Goal: Task Accomplishment & Management: Manage account settings

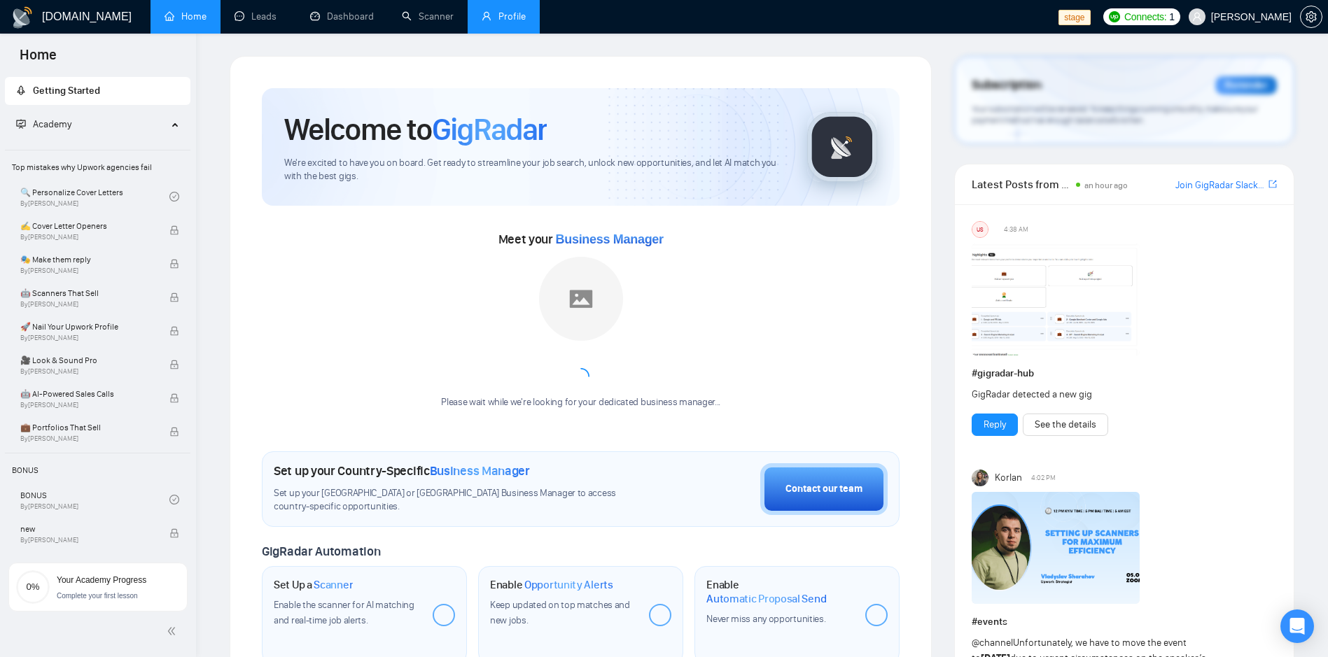
click at [505, 10] on link "Profile" at bounding box center [504, 16] width 44 height 12
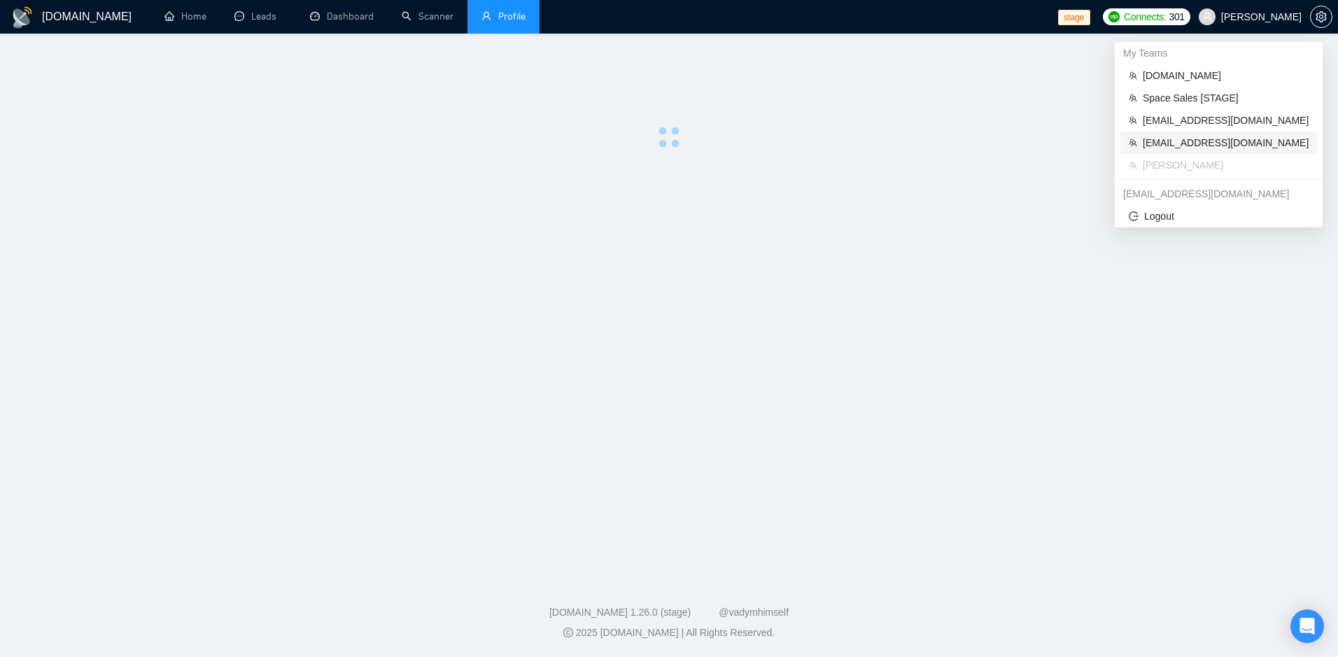
click at [1212, 140] on span "[EMAIL_ADDRESS][DOMAIN_NAME]" at bounding box center [1226, 142] width 166 height 15
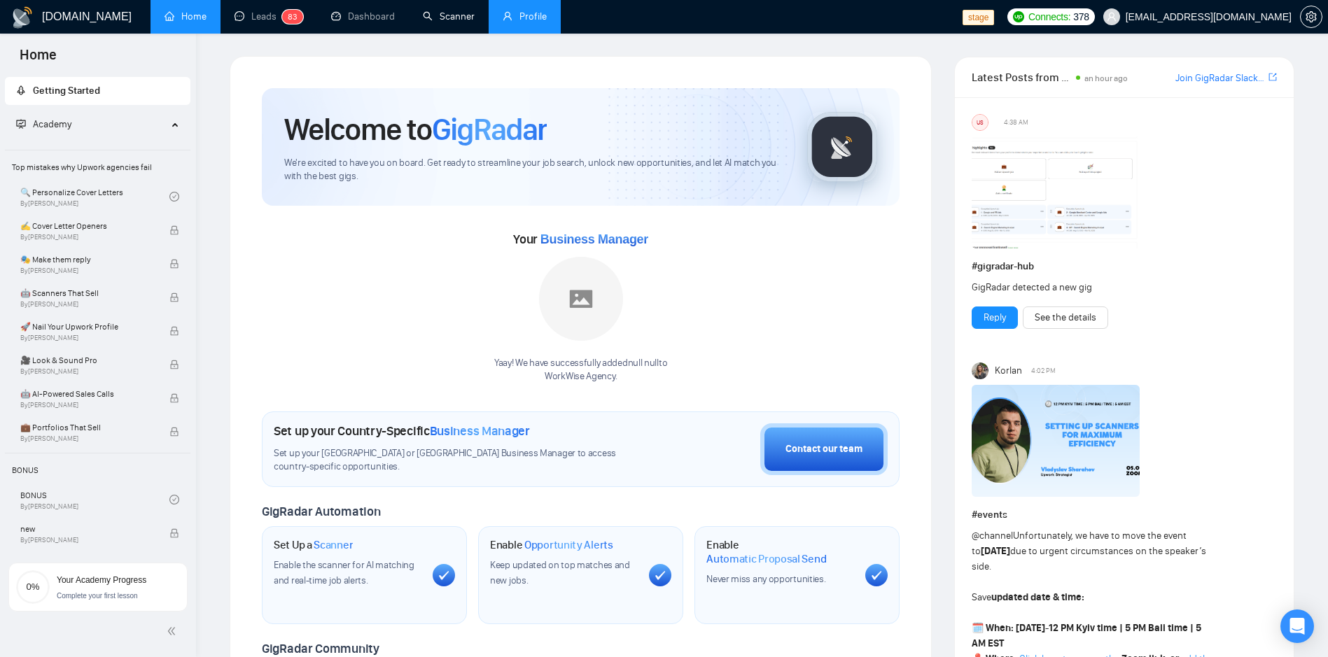
click at [503, 22] on link "Profile" at bounding box center [525, 16] width 44 height 12
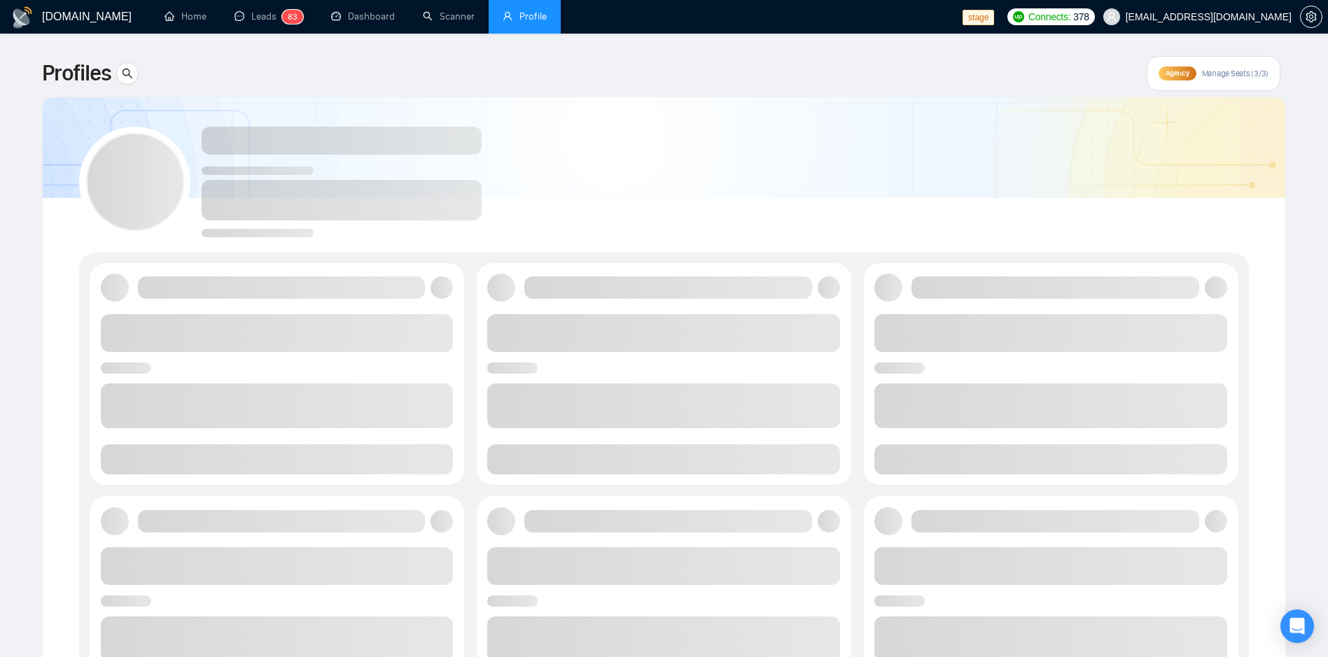
click at [535, 24] on li "Profile" at bounding box center [525, 17] width 72 height 34
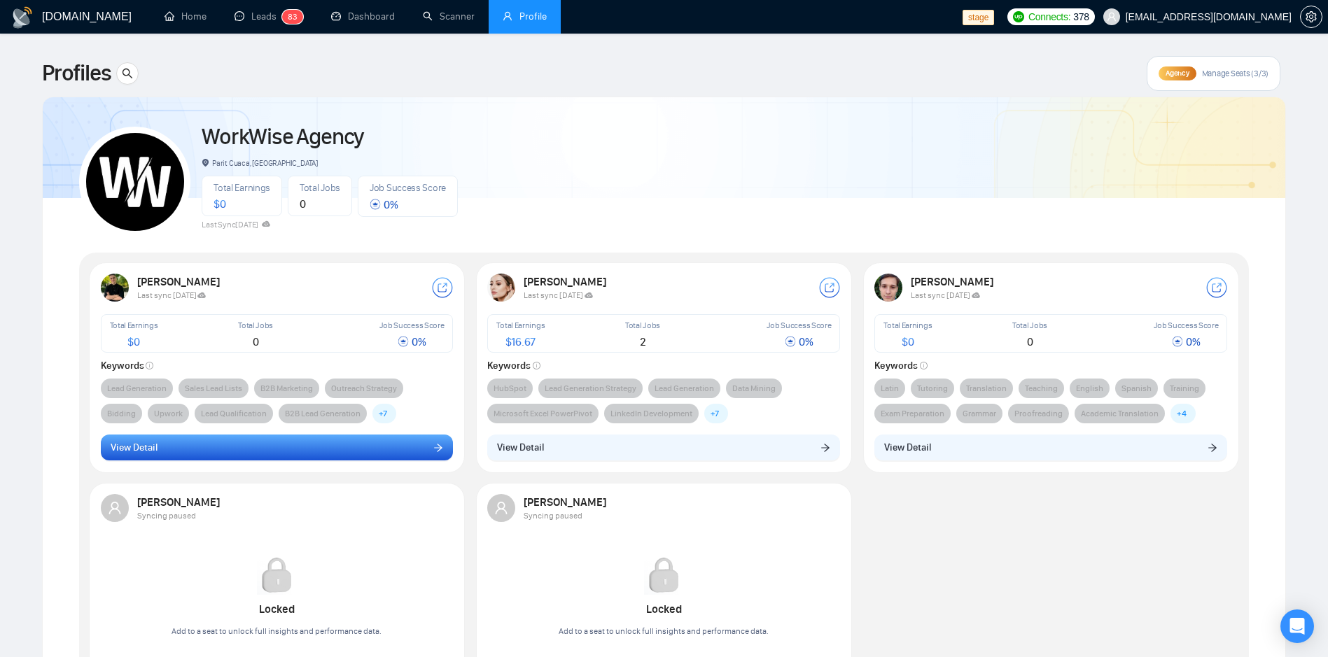
click at [304, 456] on button "View Detail" at bounding box center [277, 448] width 353 height 27
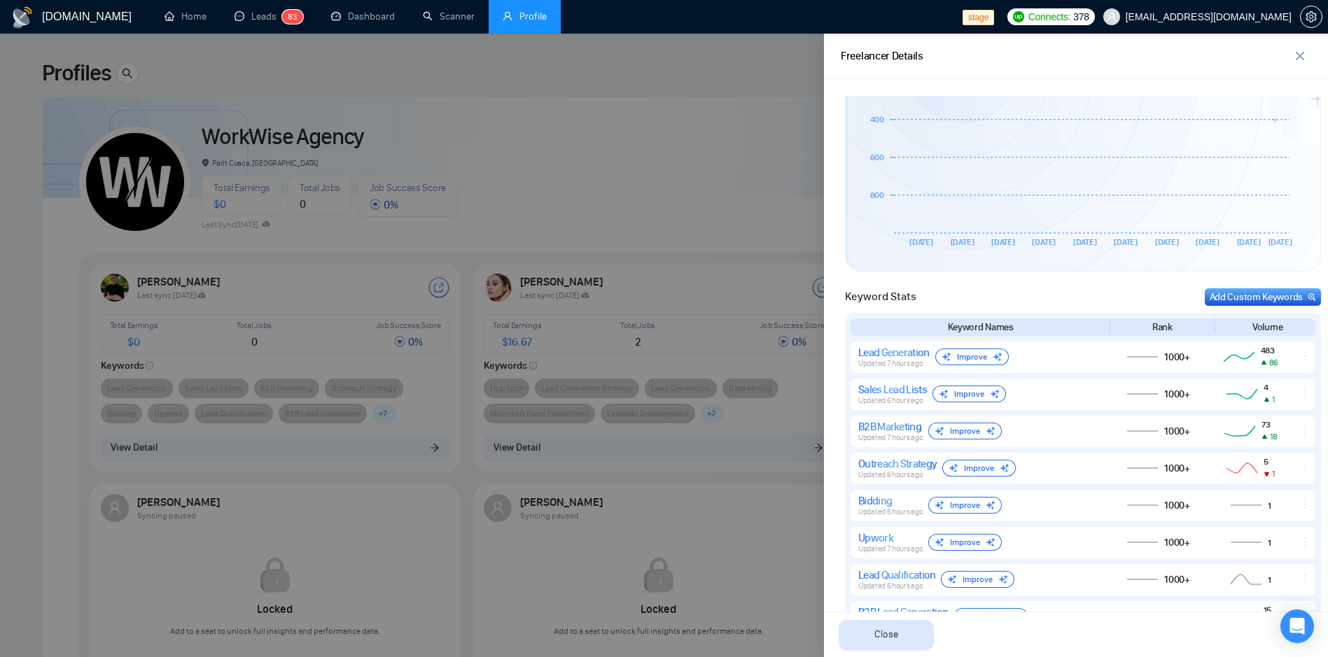
scroll to position [215, 0]
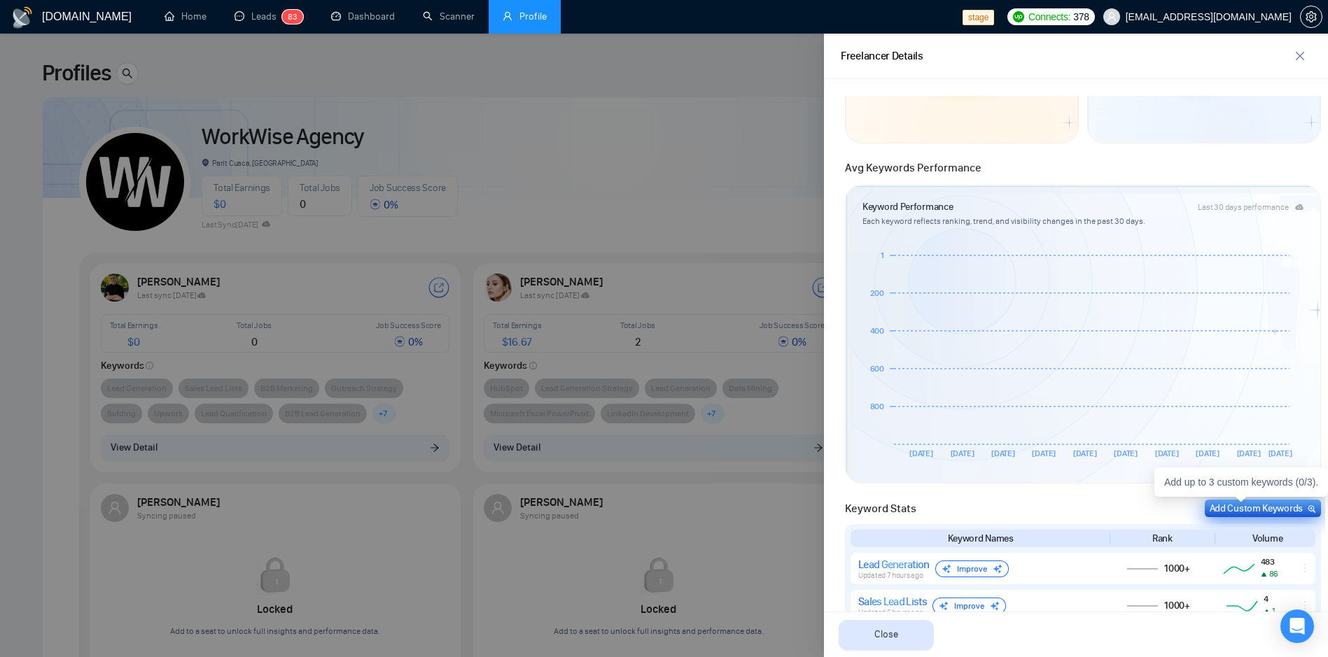
click at [1226, 502] on div "Add Custom Keywords" at bounding box center [1262, 508] width 106 height 15
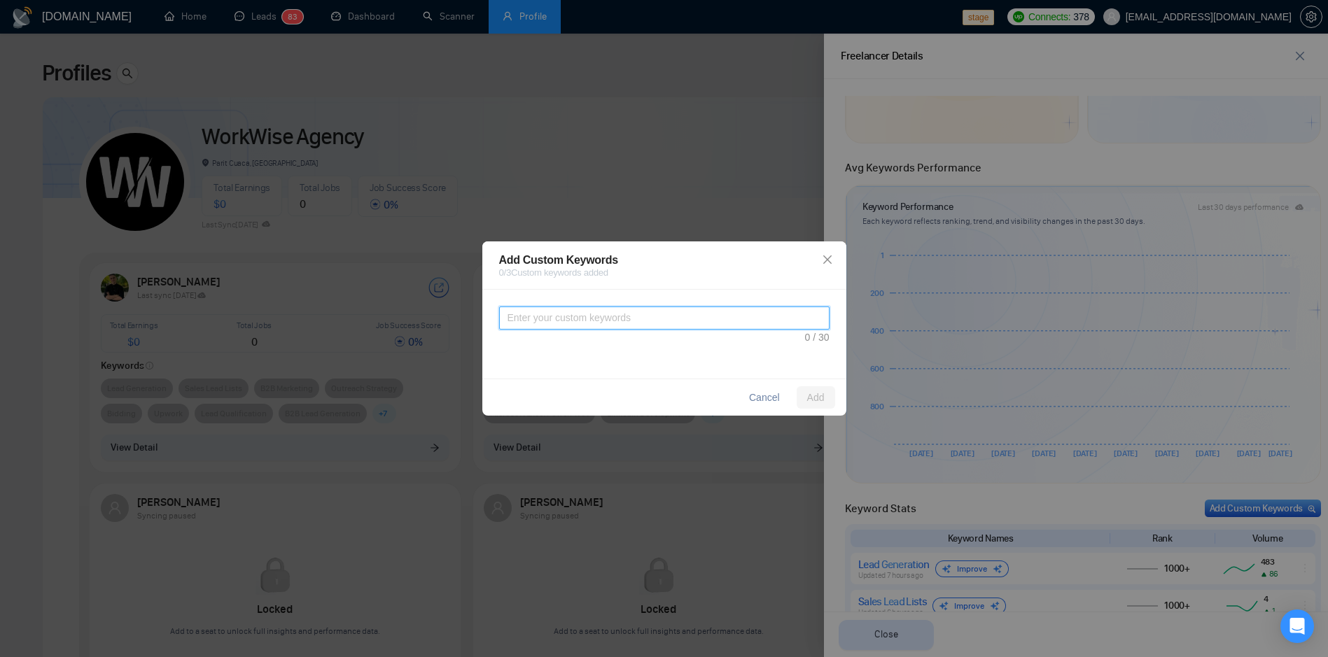
click at [675, 312] on textarea at bounding box center [664, 318] width 330 height 23
type textarea "test"
click at [814, 395] on span "Add" at bounding box center [815, 397] width 17 height 15
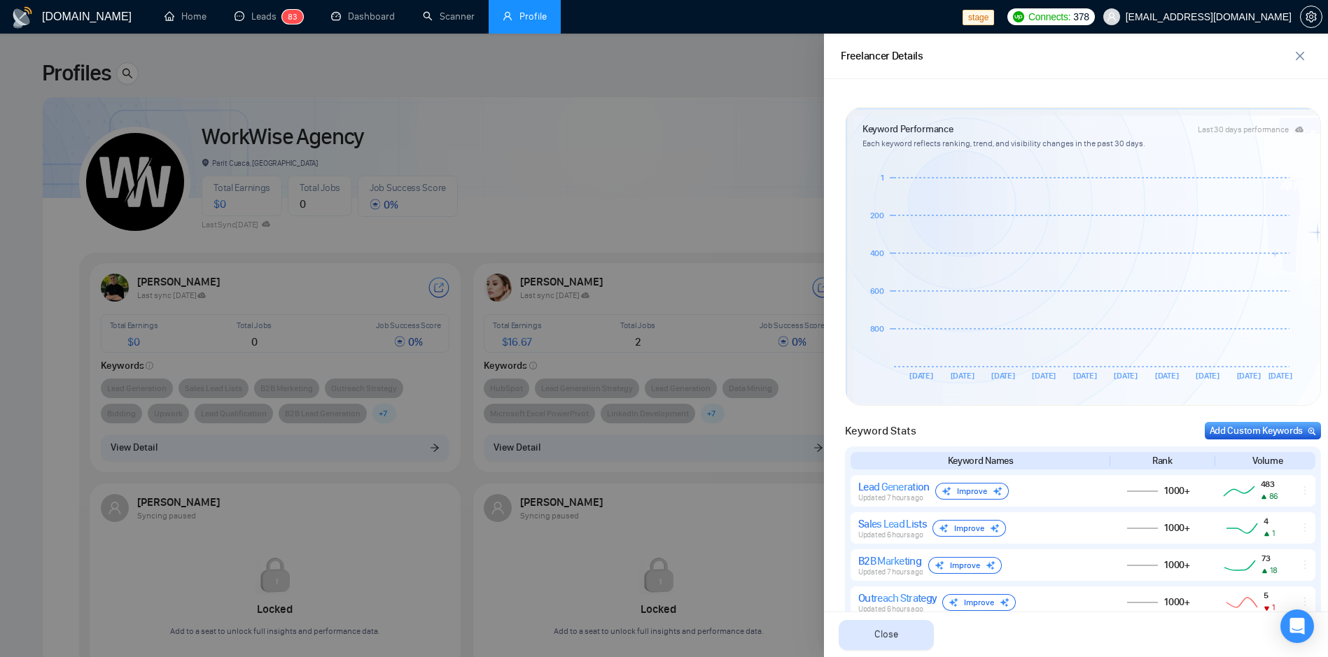
scroll to position [169, 0]
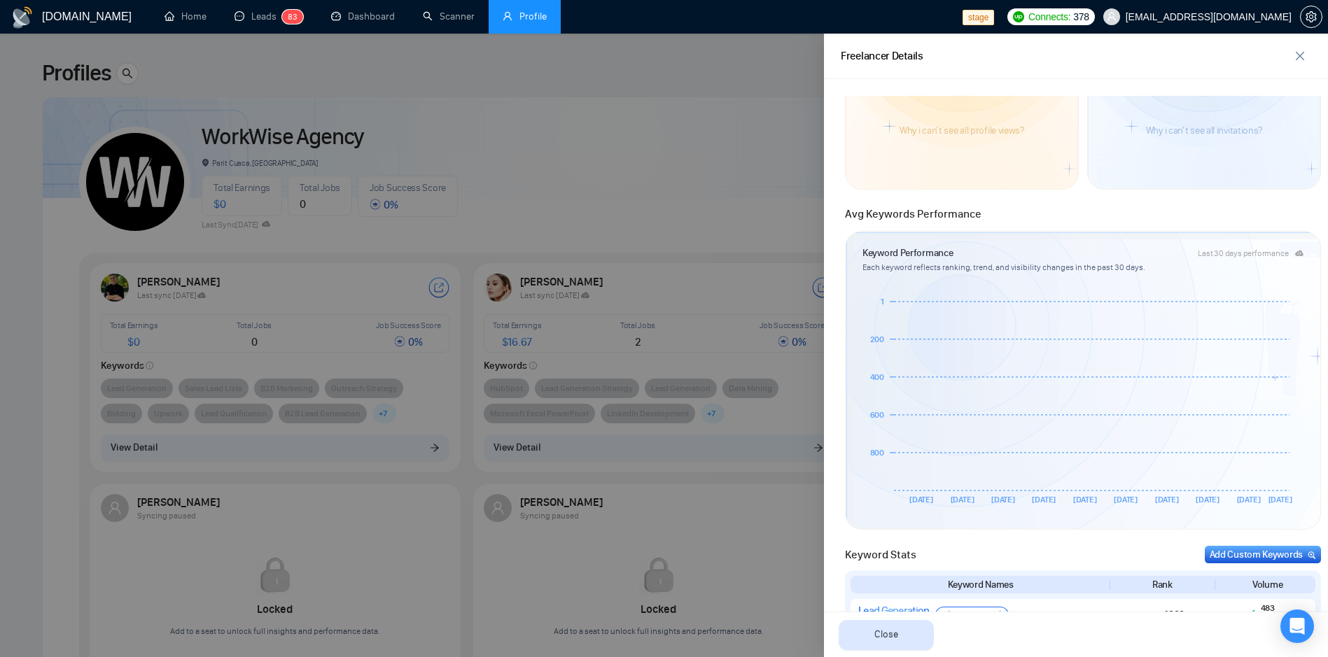
click at [768, 243] on div at bounding box center [664, 346] width 1328 height 624
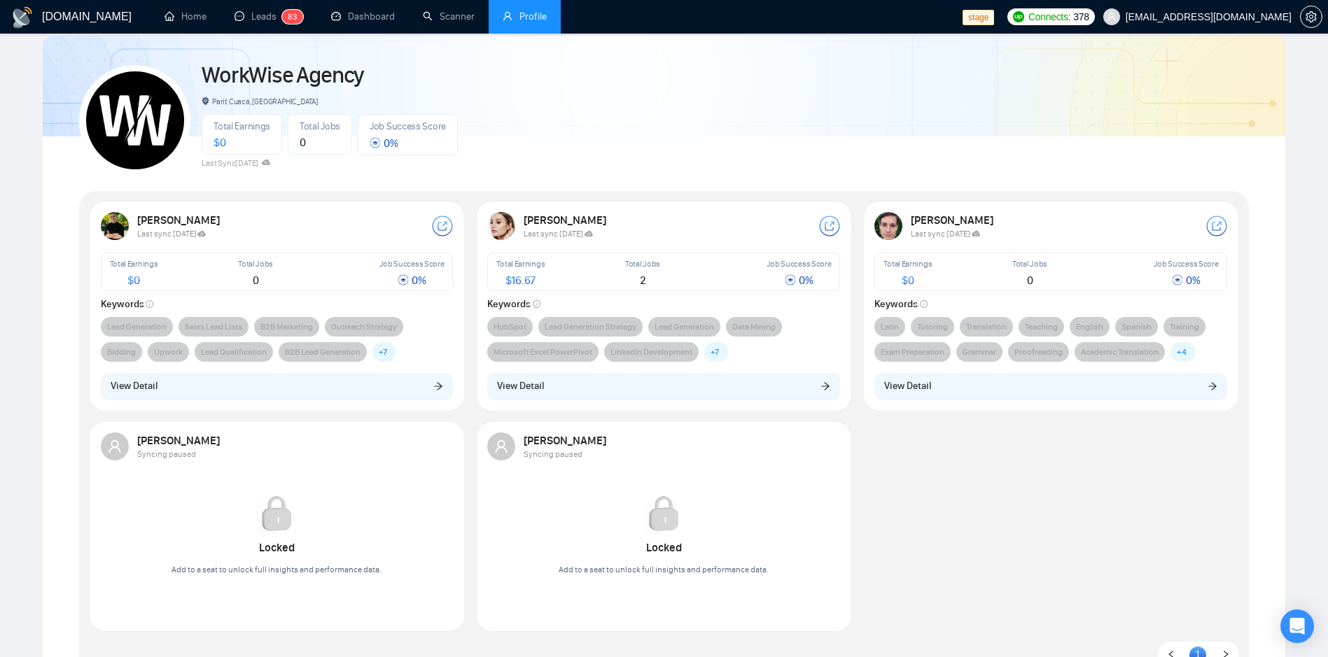
scroll to position [0, 0]
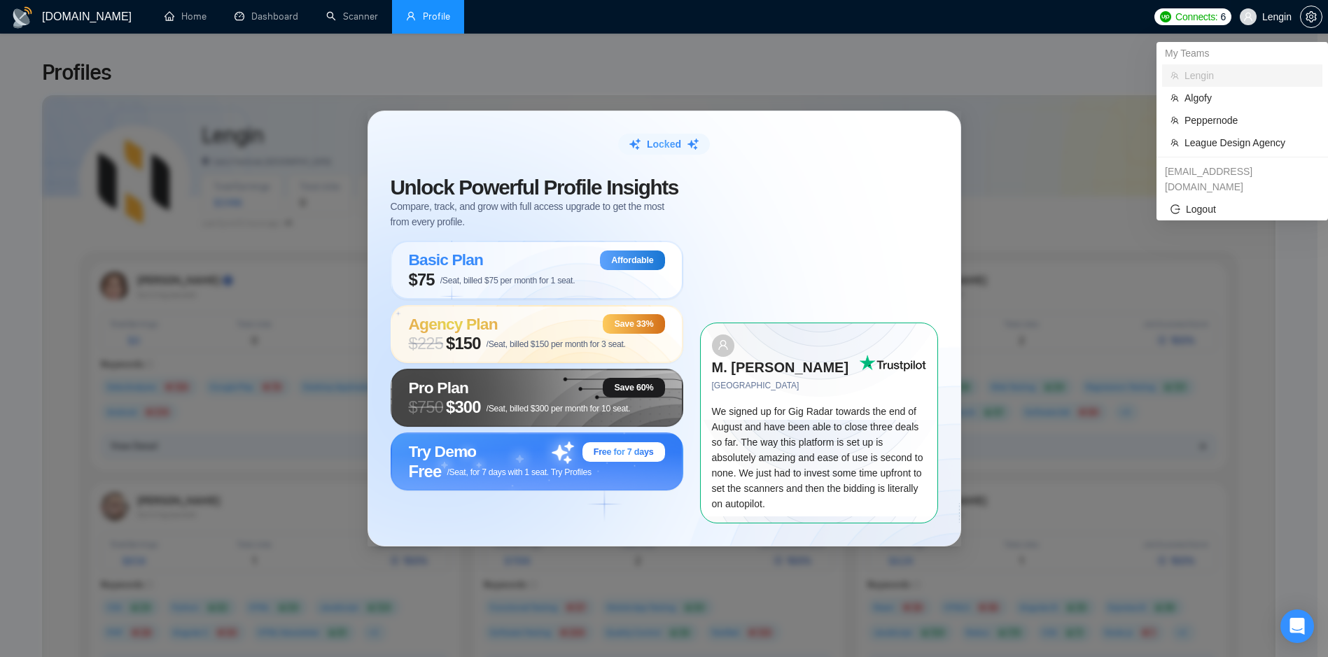
click at [1280, 17] on span "Lengin" at bounding box center [1276, 17] width 29 height 0
click at [1214, 146] on span "League Design Agency" at bounding box center [1248, 142] width 129 height 15
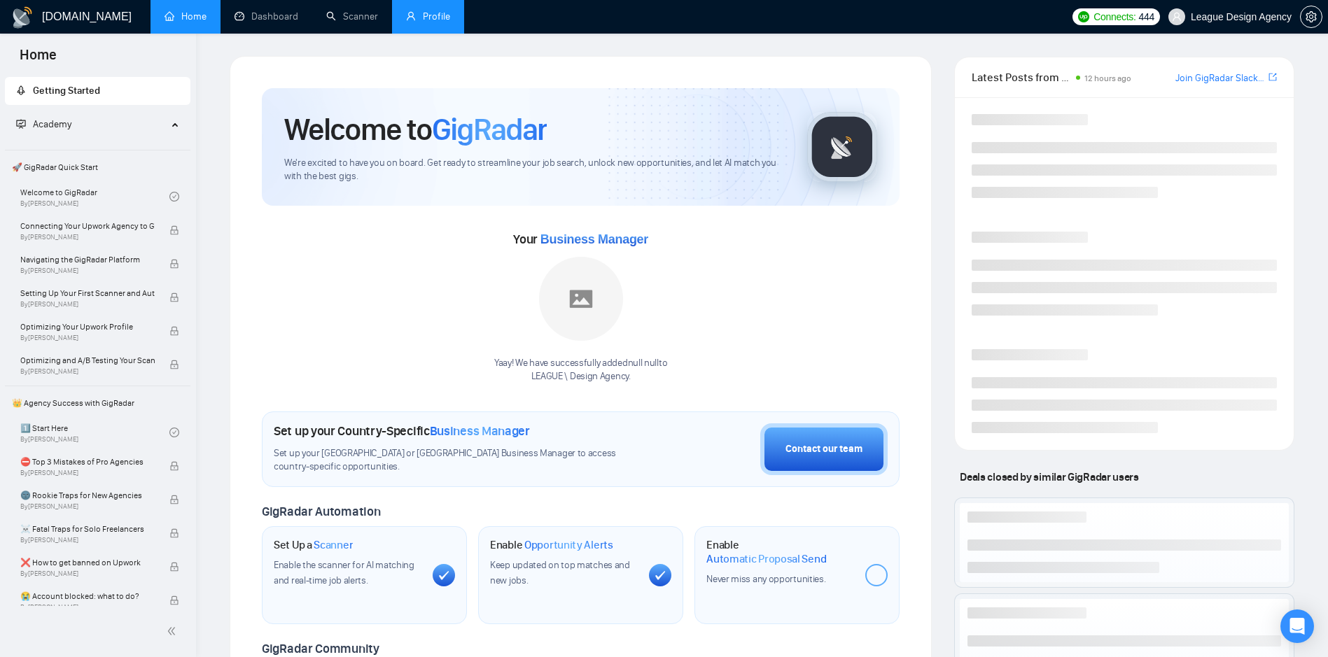
click at [442, 13] on link "Profile" at bounding box center [428, 16] width 44 height 12
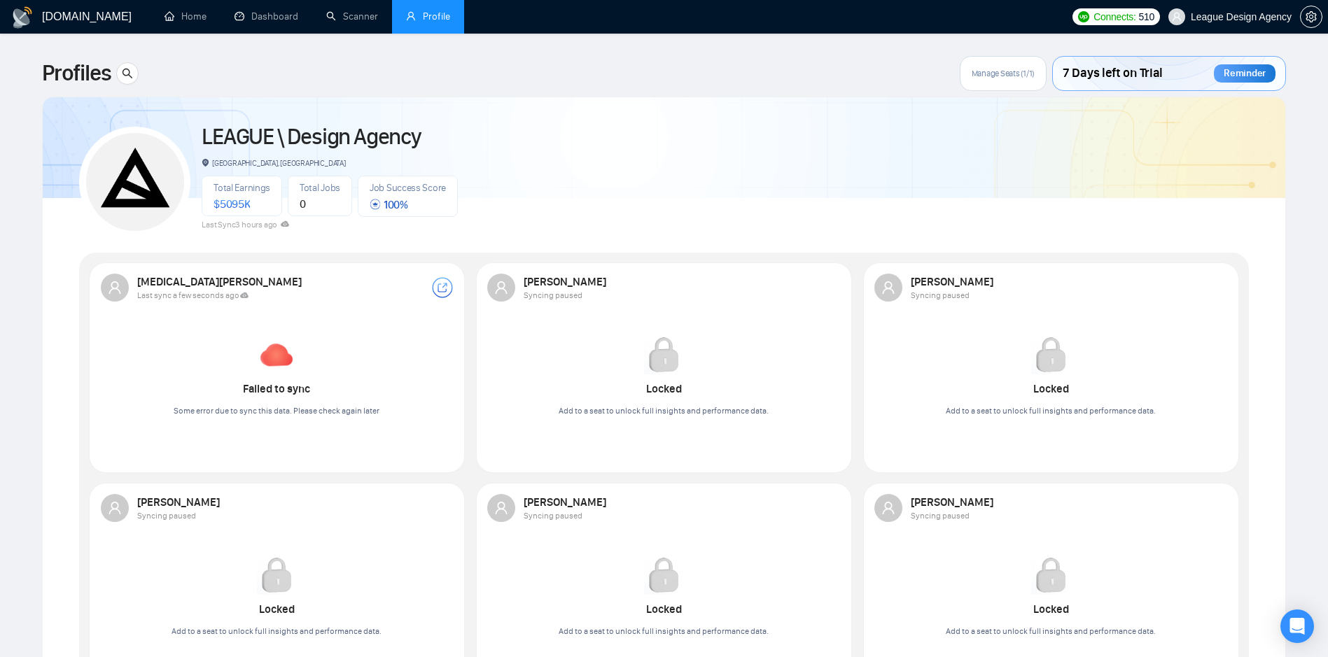
click at [990, 71] on span "Manage Seats (1/1)" at bounding box center [1002, 73] width 63 height 11
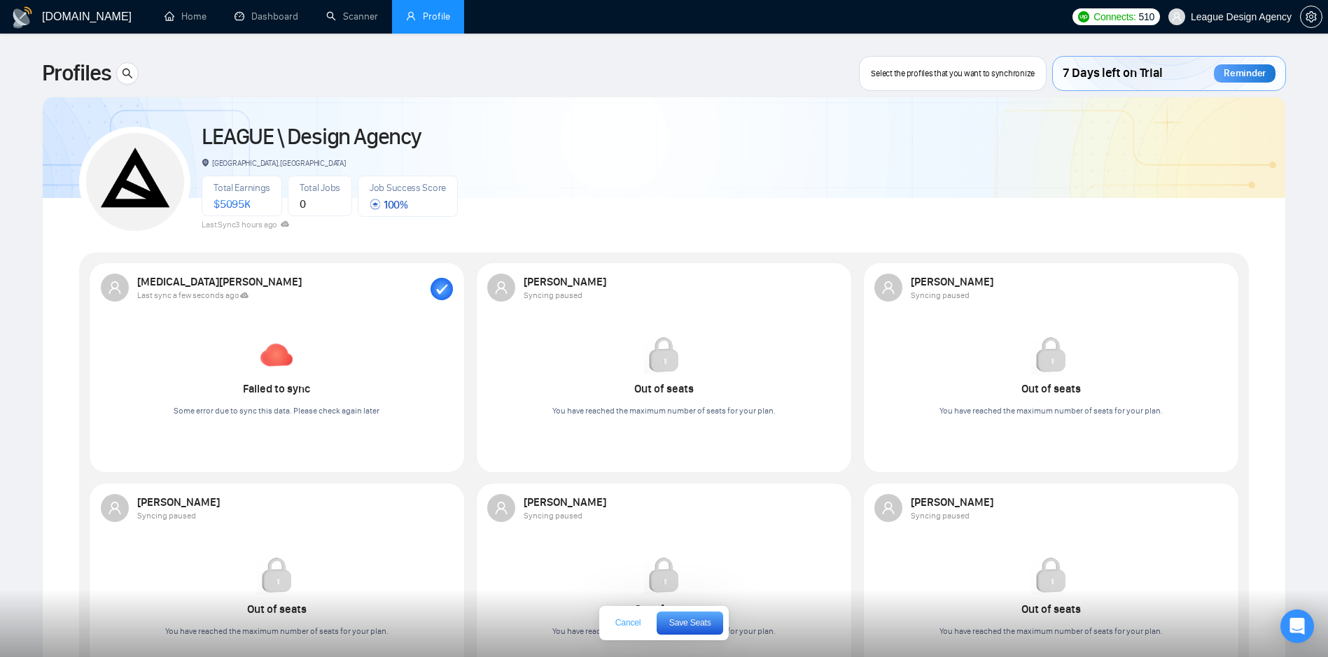
click at [619, 626] on span "Cancel" at bounding box center [627, 623] width 25 height 8
